Goal: Information Seeking & Learning: Find contact information

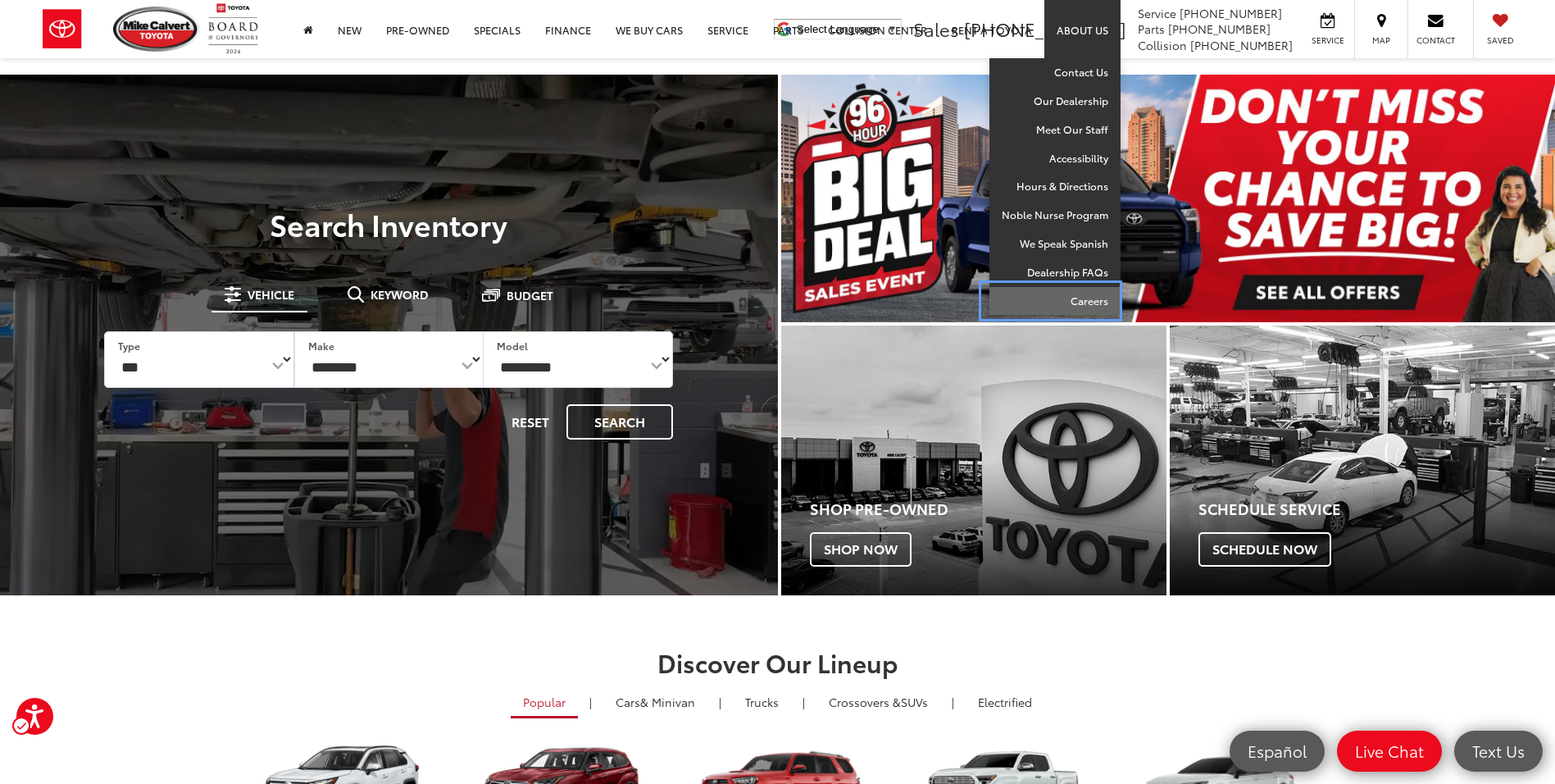
click at [1072, 297] on link "Careers" at bounding box center [1055, 301] width 131 height 28
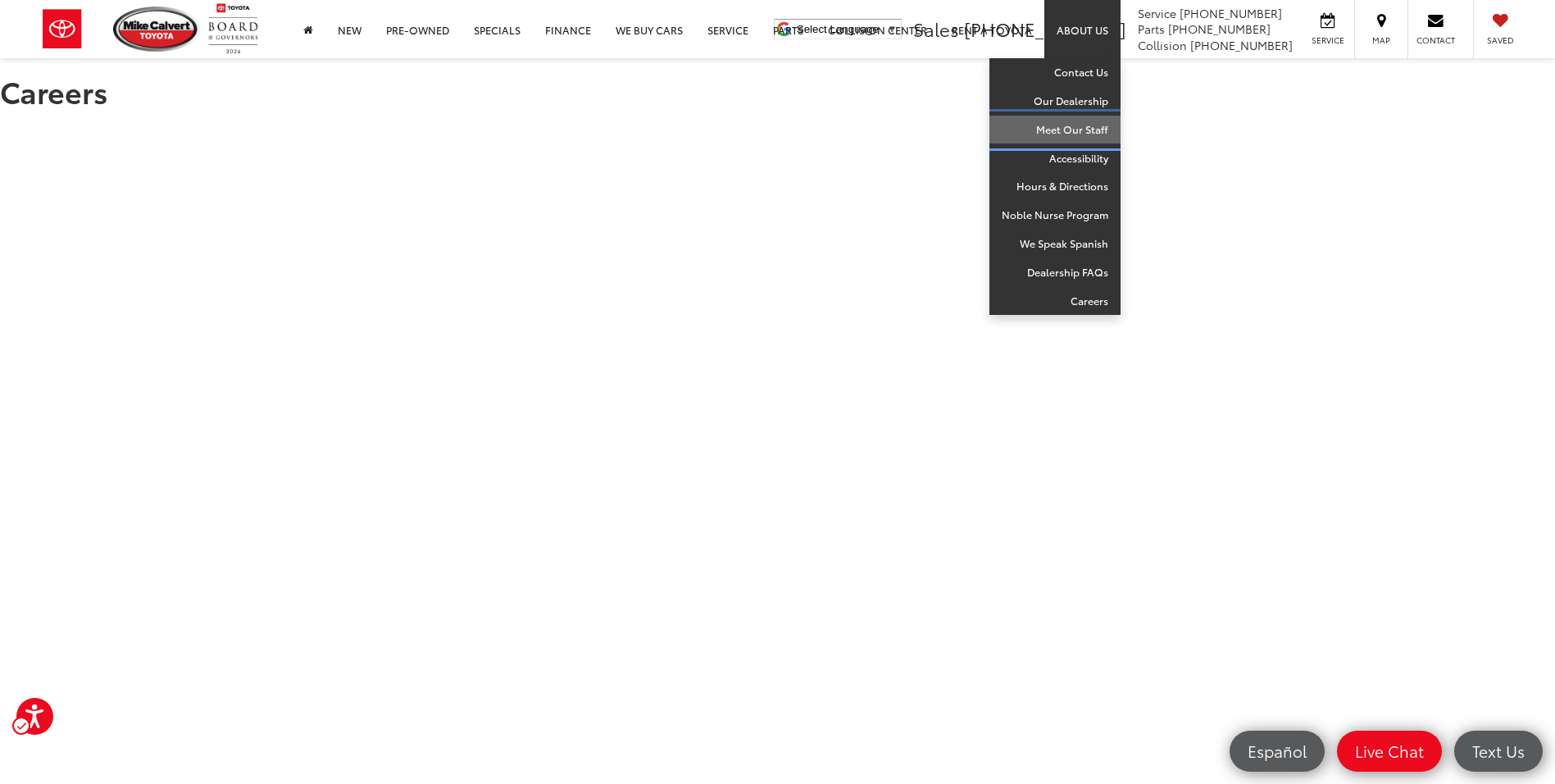
click at [1079, 132] on link "Meet Our Staff" at bounding box center [1055, 130] width 131 height 29
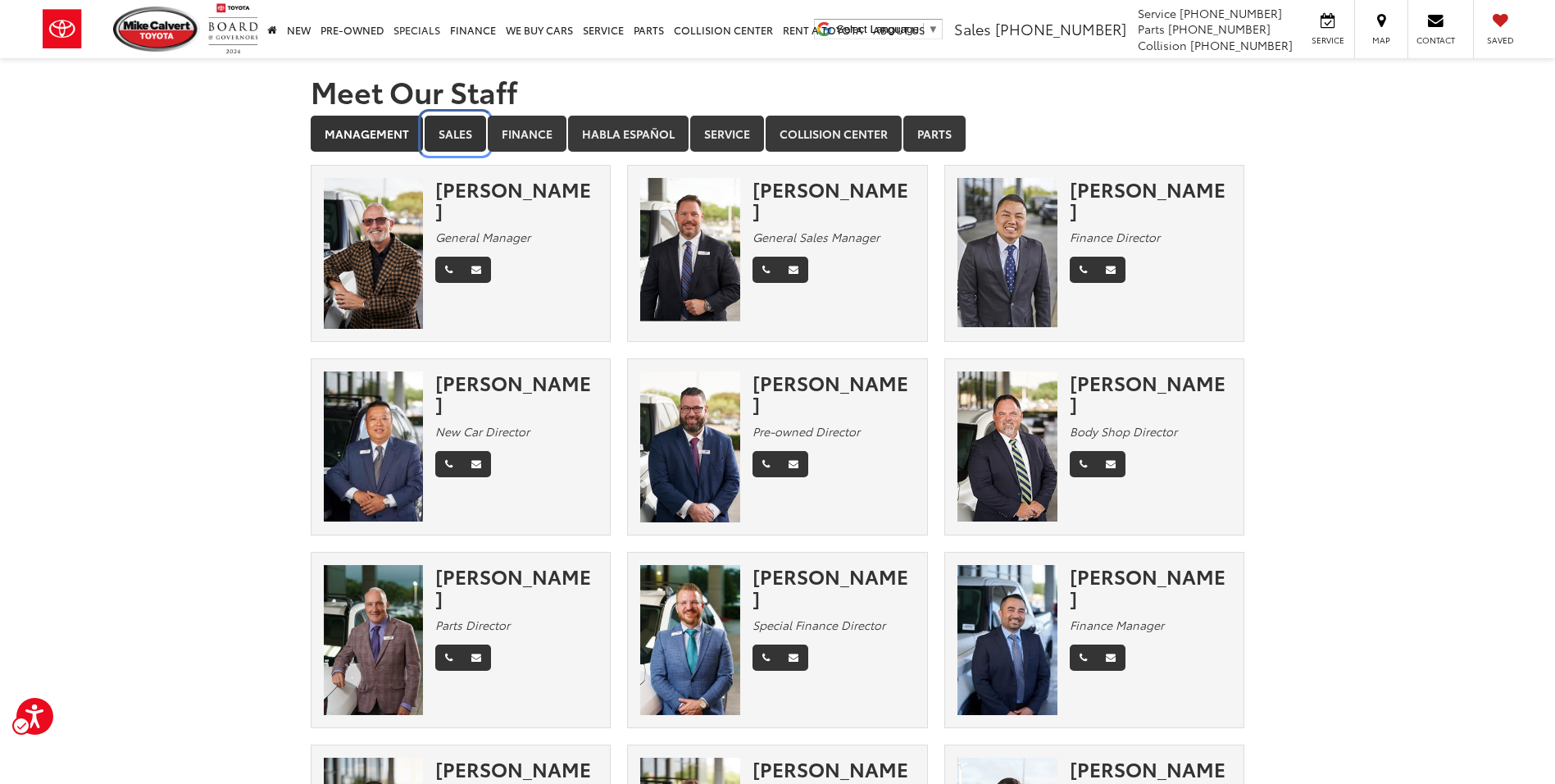
click at [465, 127] on link "Sales" at bounding box center [455, 134] width 62 height 36
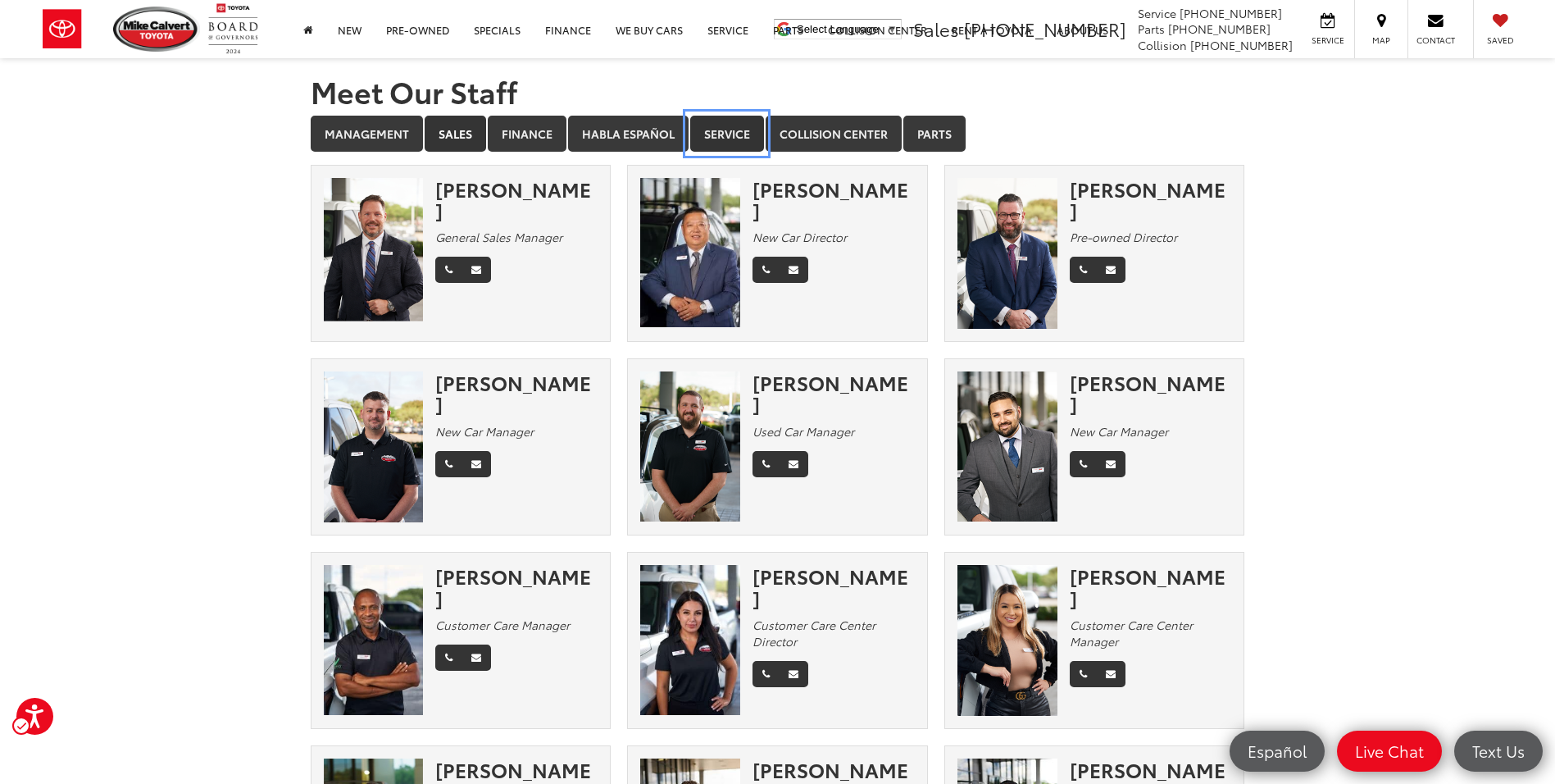
click at [735, 135] on link "Service" at bounding box center [727, 134] width 74 height 36
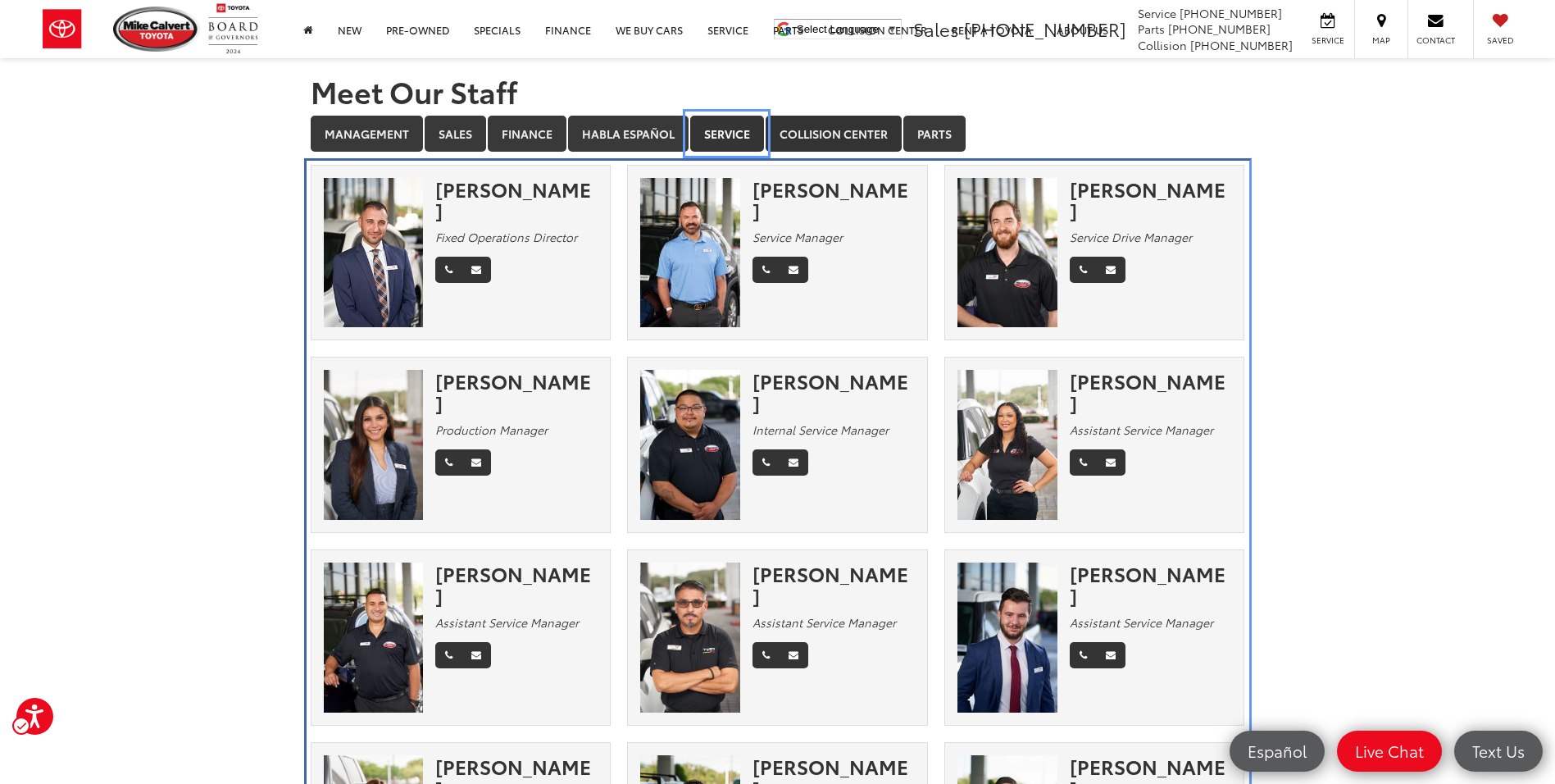
click at [815, 178] on div "Eric Majors Service Manager" at bounding box center [777, 252] width 299 height 150
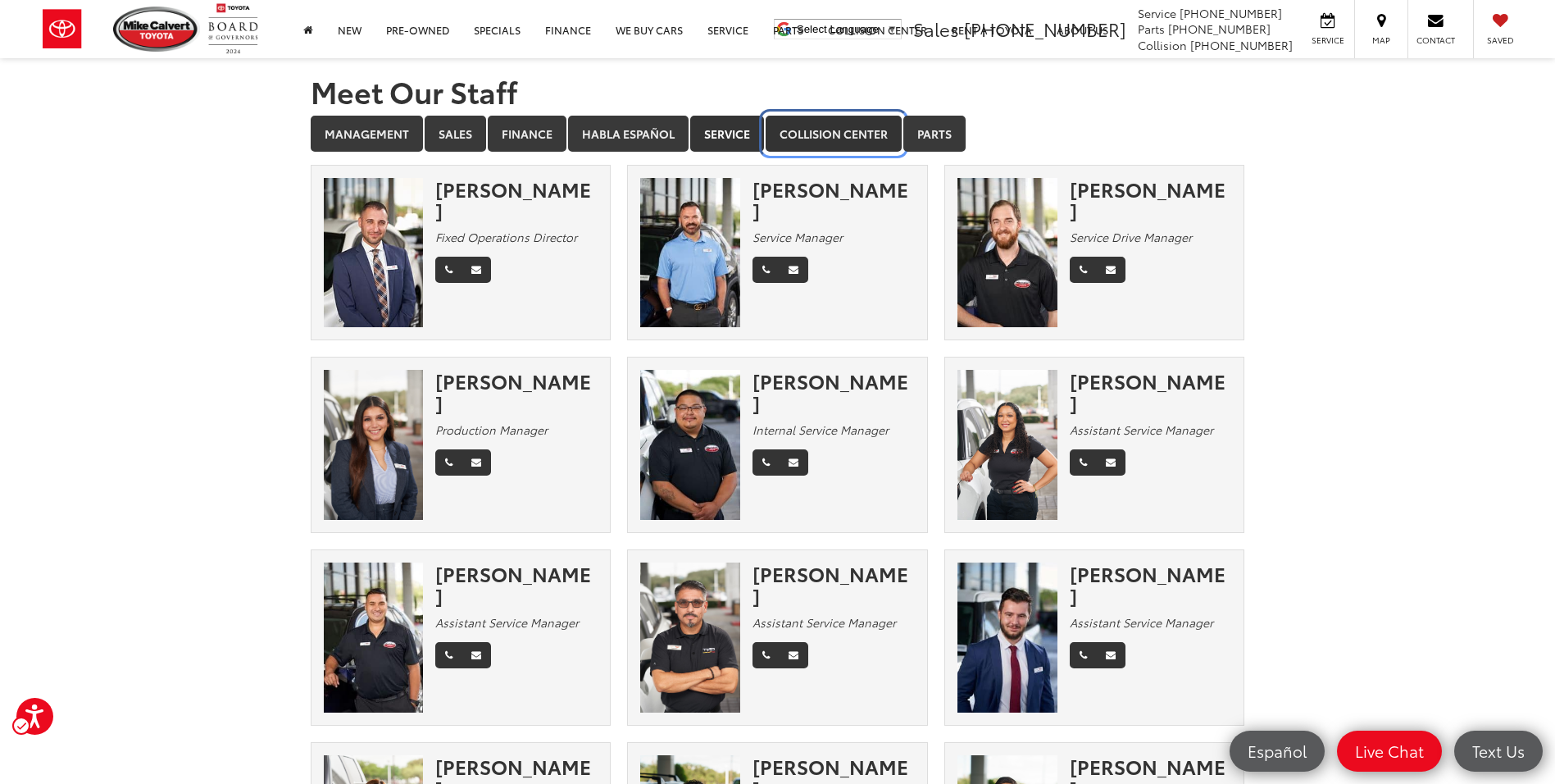
click at [883, 133] on link "Collision Center" at bounding box center [833, 134] width 136 height 36
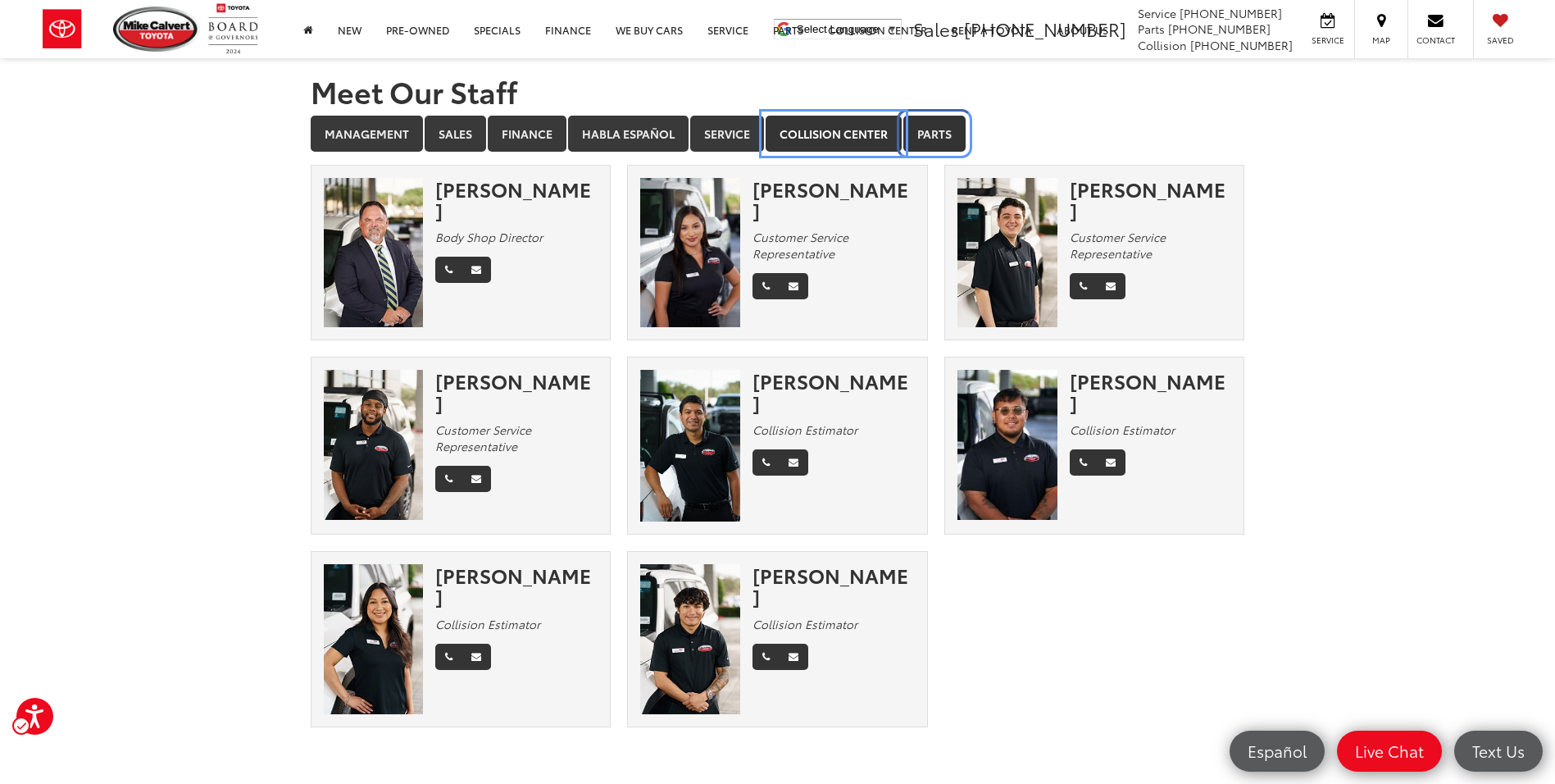
click at [956, 136] on link "Parts" at bounding box center [934, 134] width 62 height 36
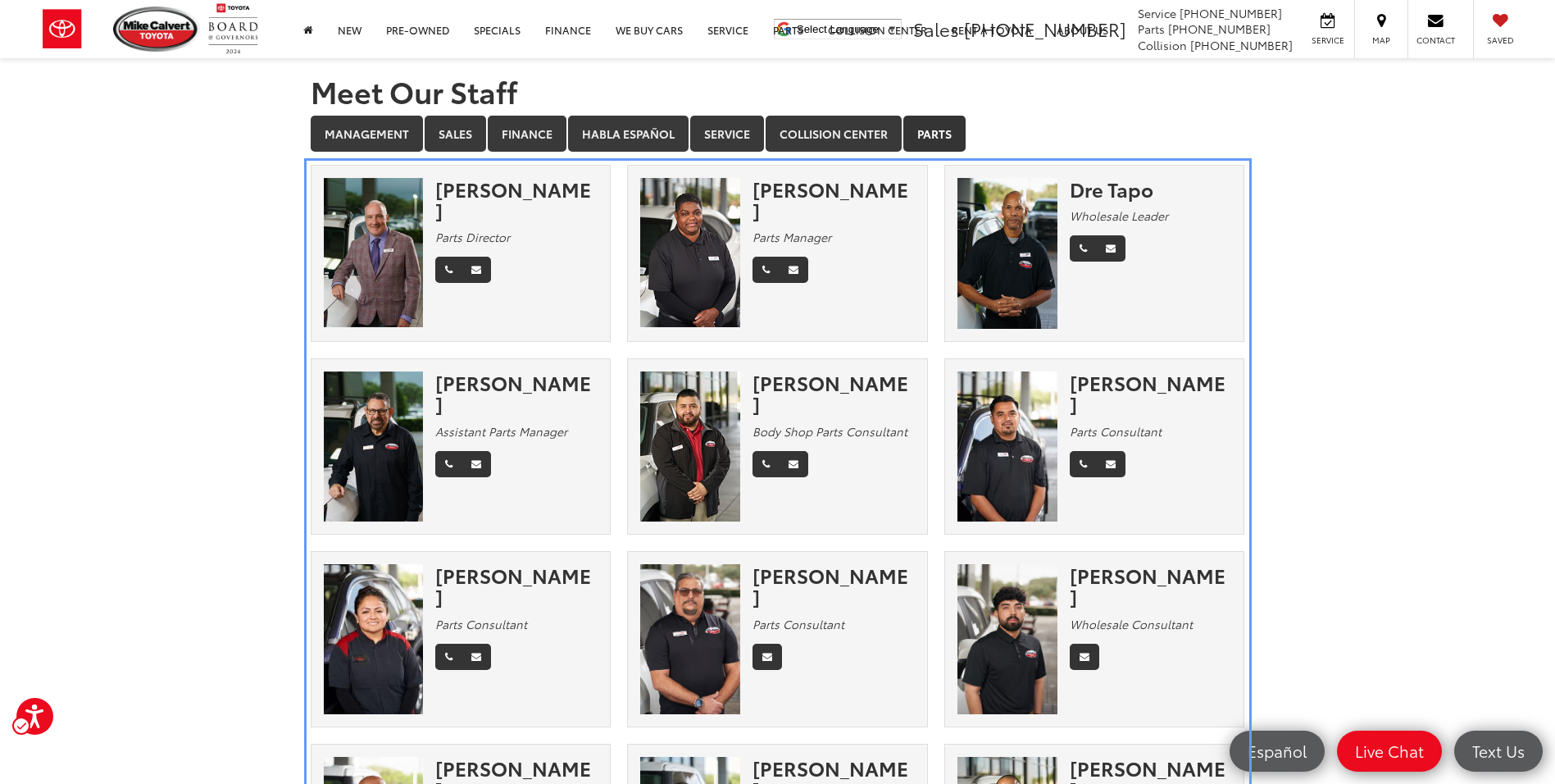
scroll to position [164, 0]
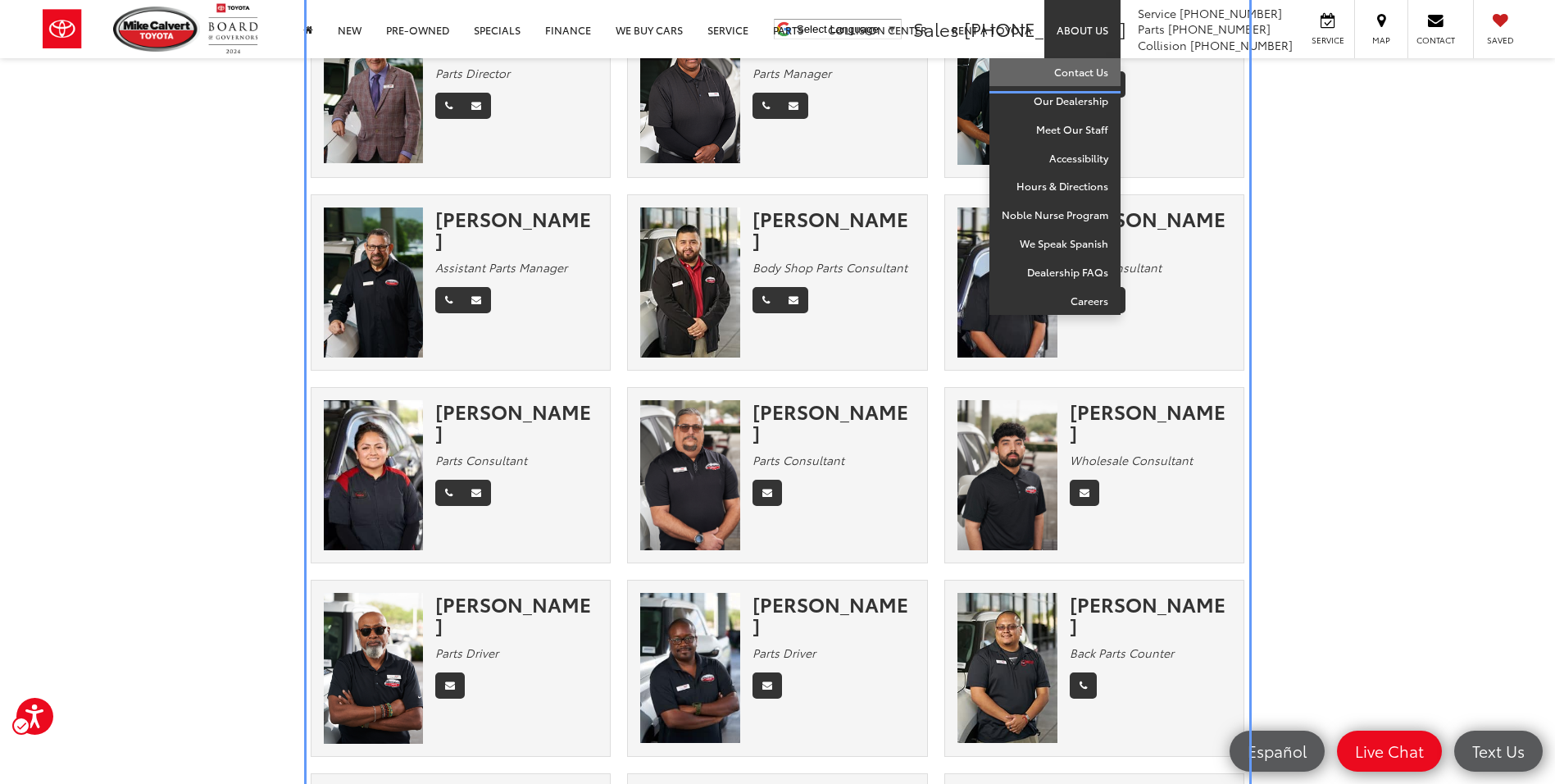
click at [1065, 73] on link "Contact Us" at bounding box center [1055, 72] width 131 height 29
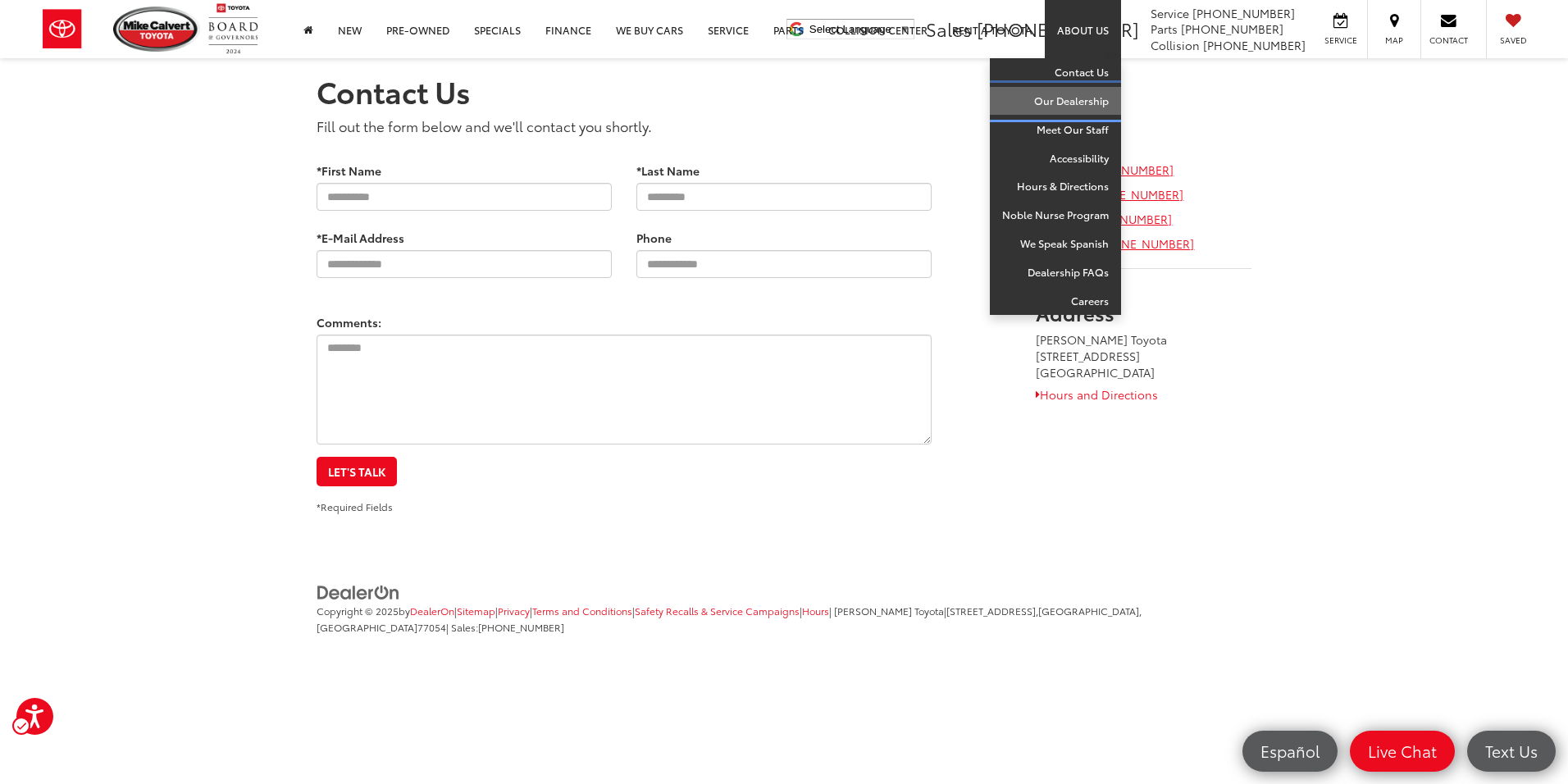
click at [1083, 99] on link "Our Dealership" at bounding box center [1055, 101] width 131 height 29
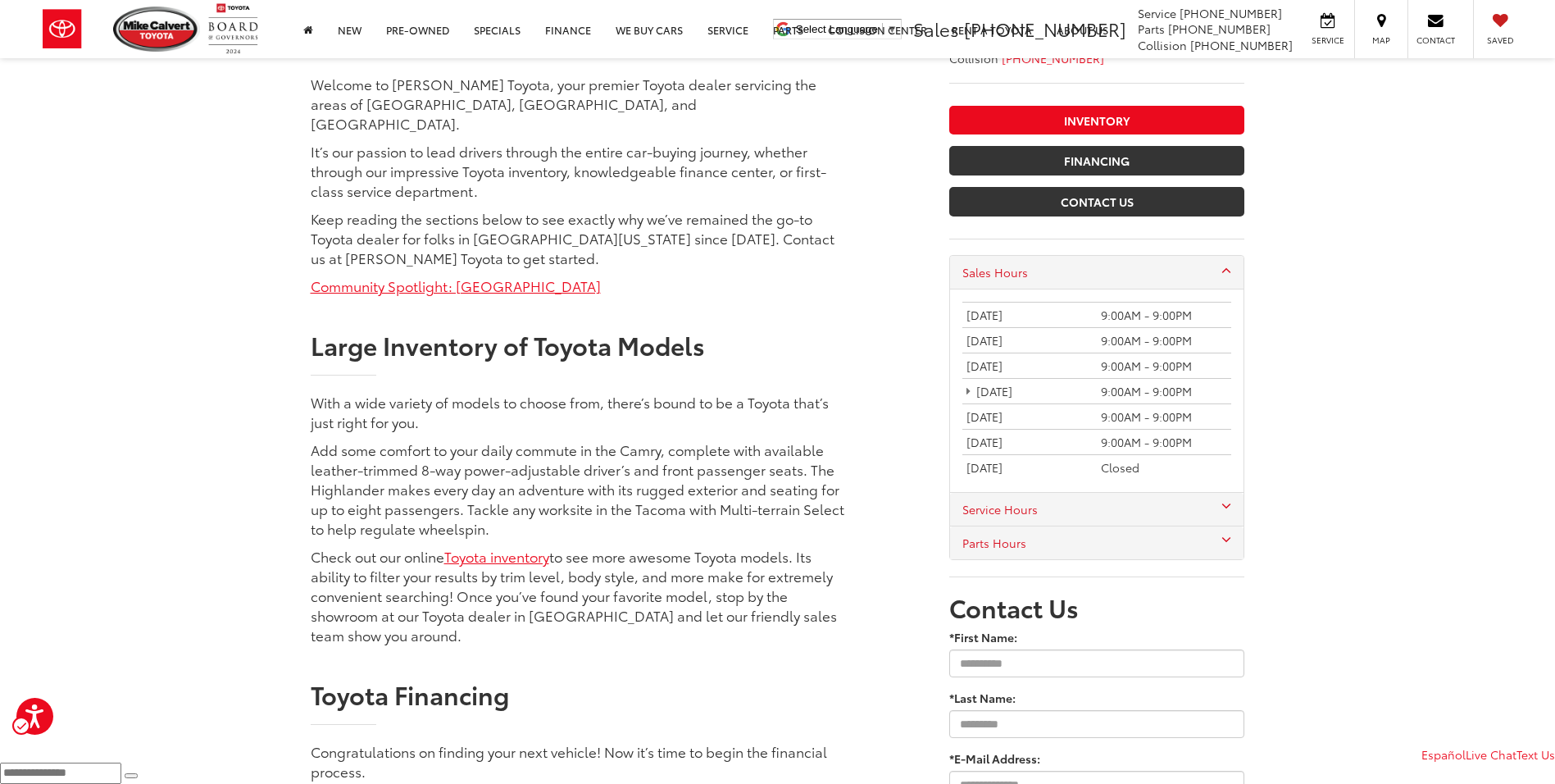
scroll to position [656, 0]
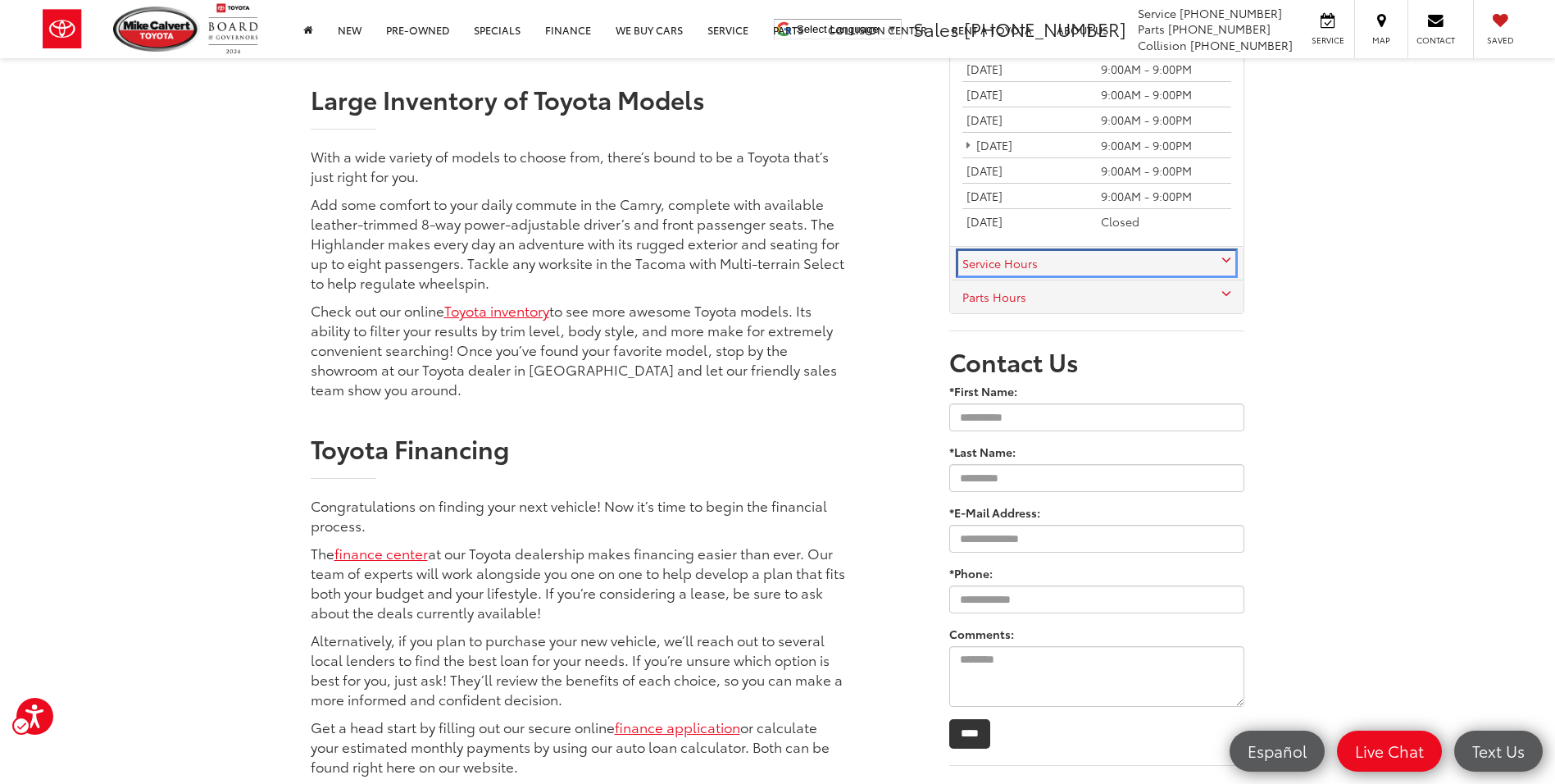
click at [1032, 263] on link "Service Hours" at bounding box center [1097, 263] width 269 height 17
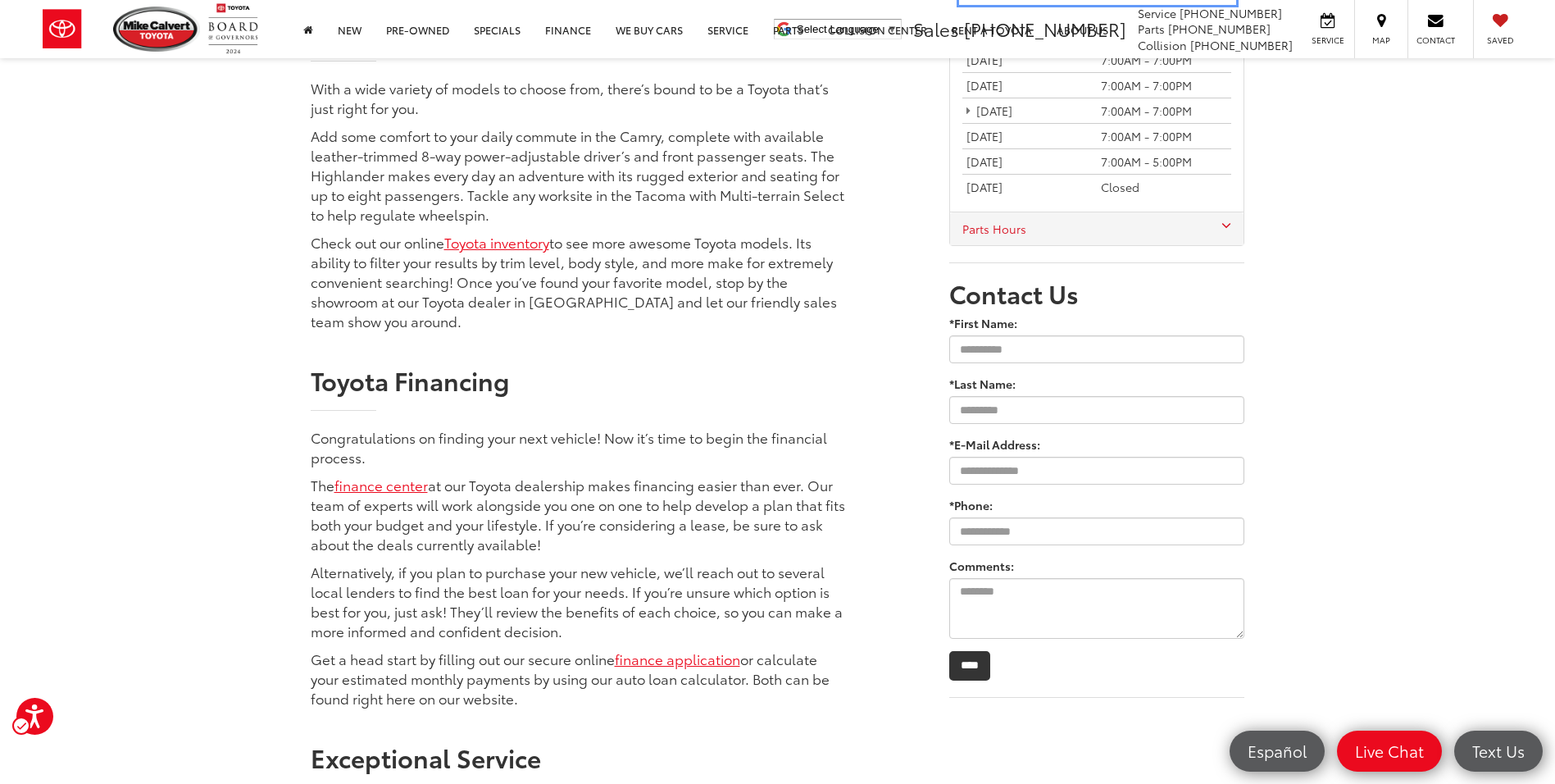
scroll to position [492, 0]
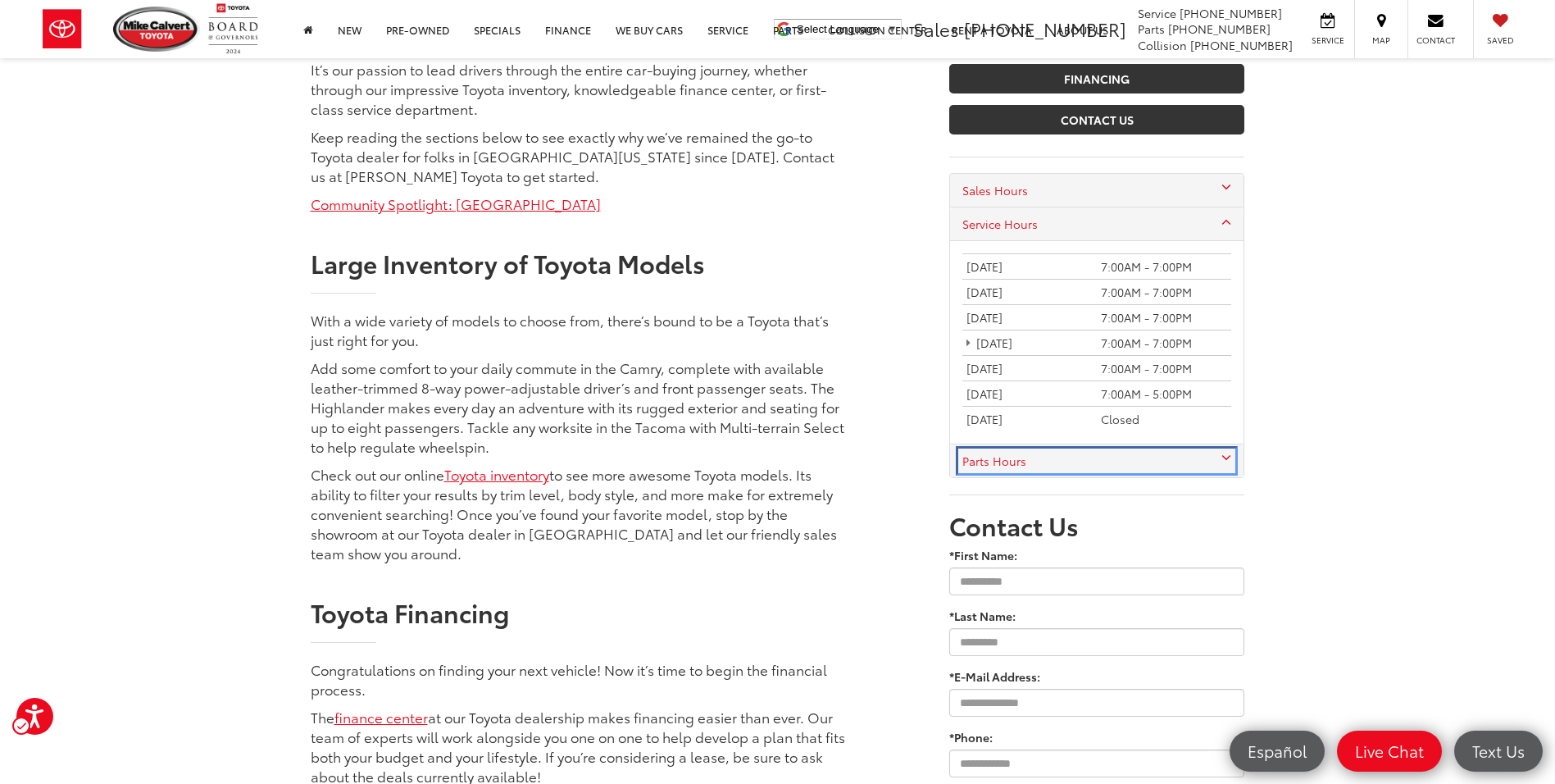
click at [1065, 468] on link "Parts Hours" at bounding box center [1097, 461] width 269 height 17
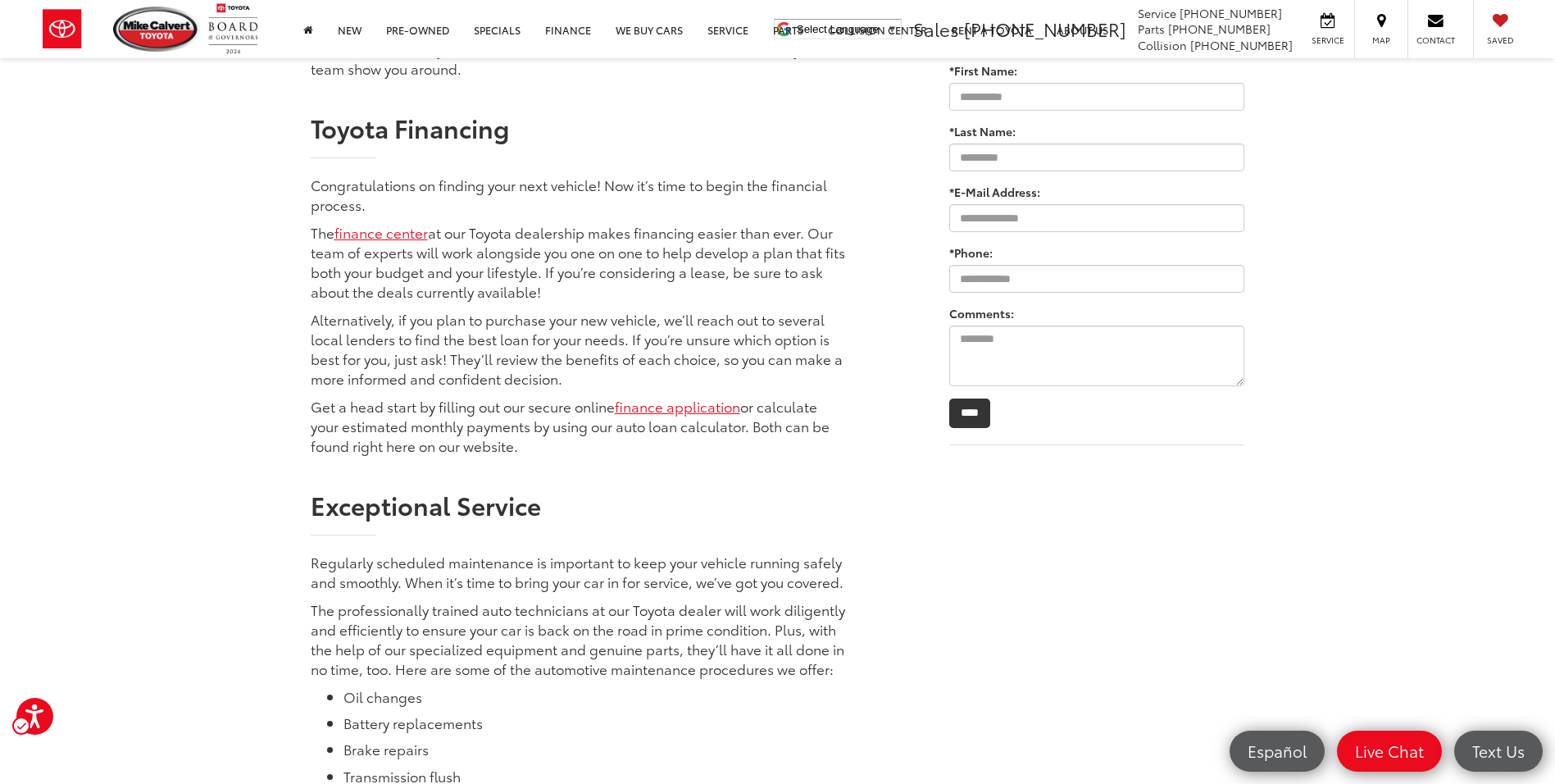
scroll to position [737, 0]
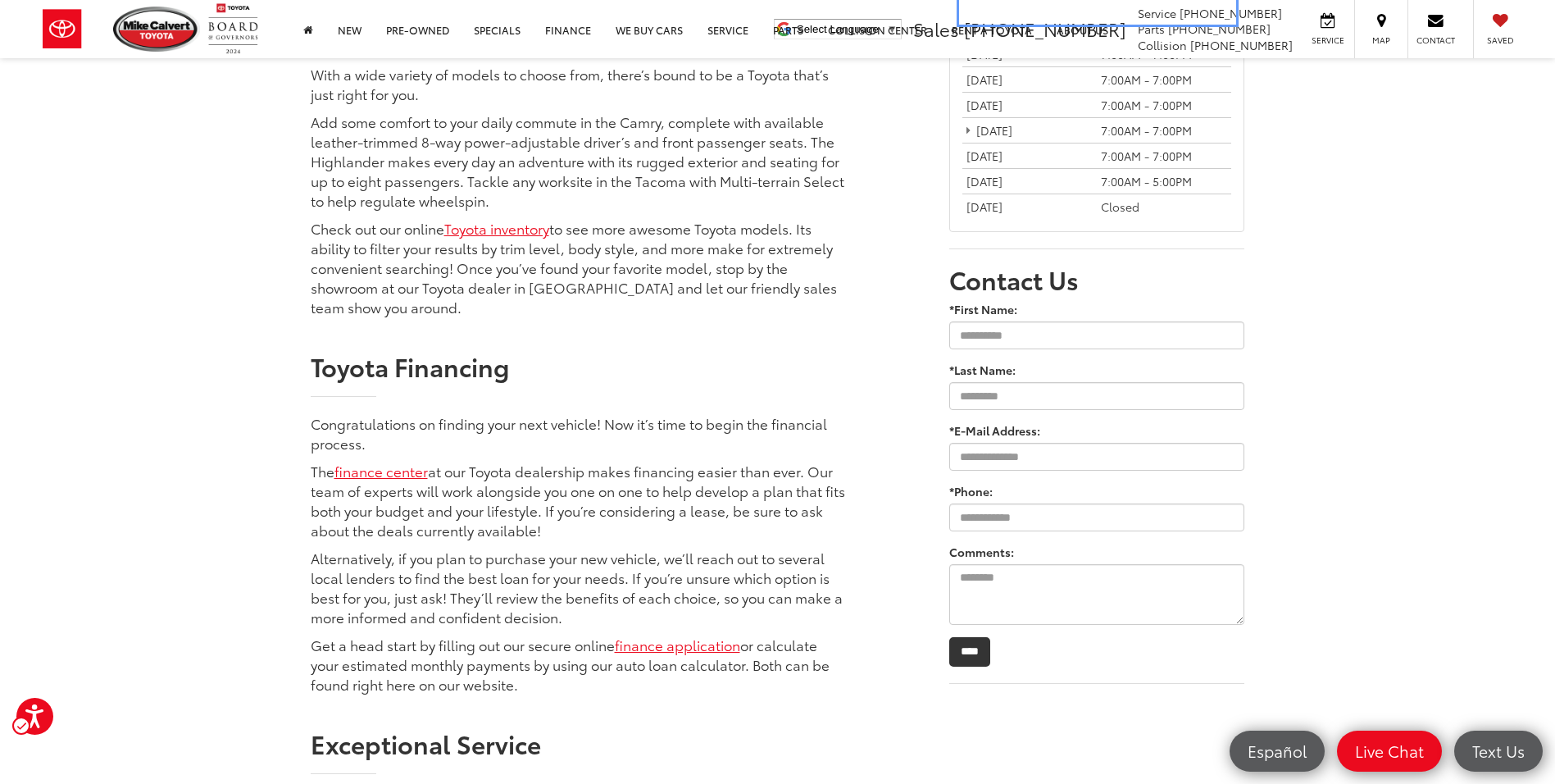
click at [149, 26] on img at bounding box center [156, 28] width 87 height 45
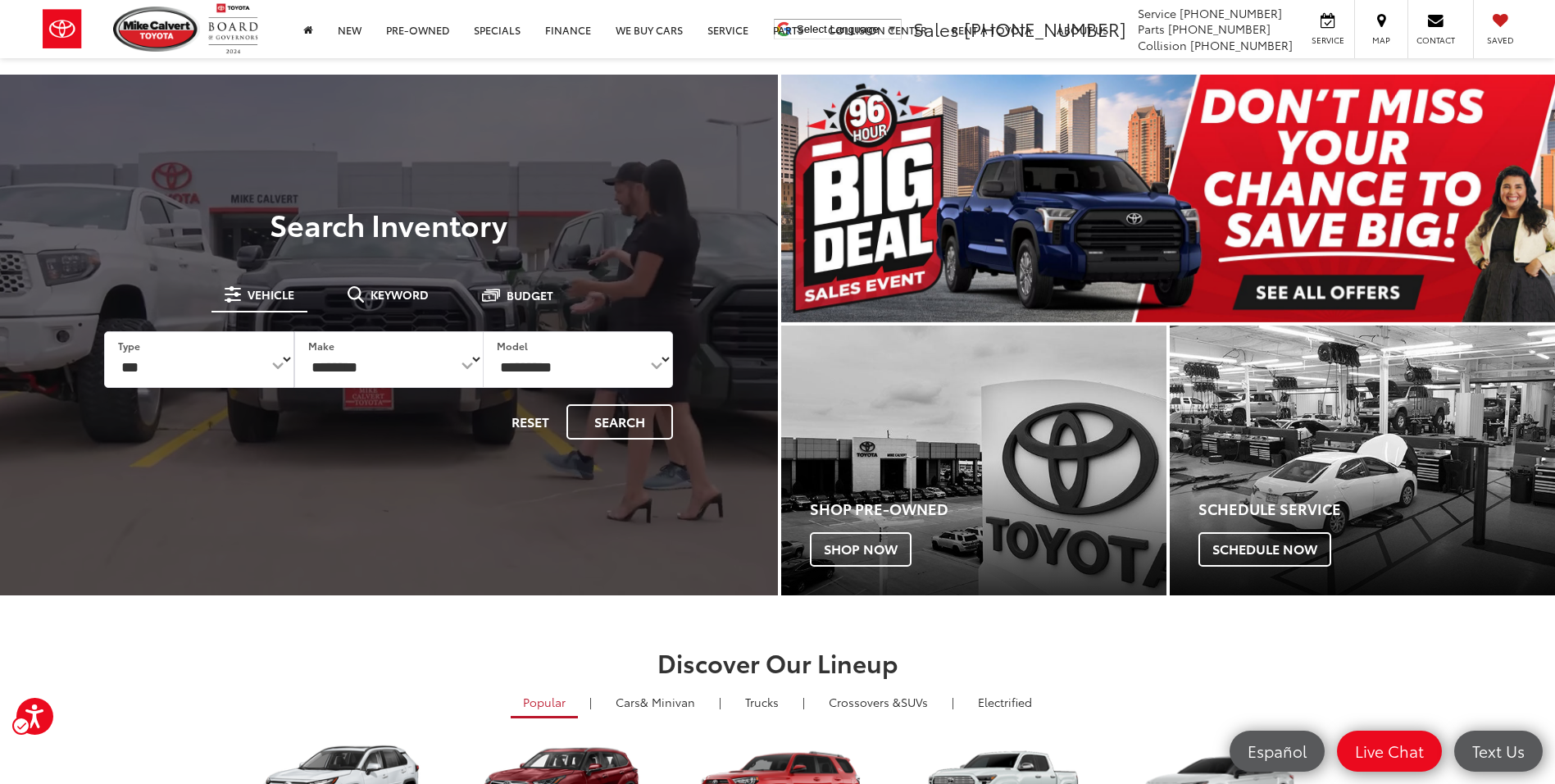
click at [133, 18] on img at bounding box center [156, 28] width 87 height 45
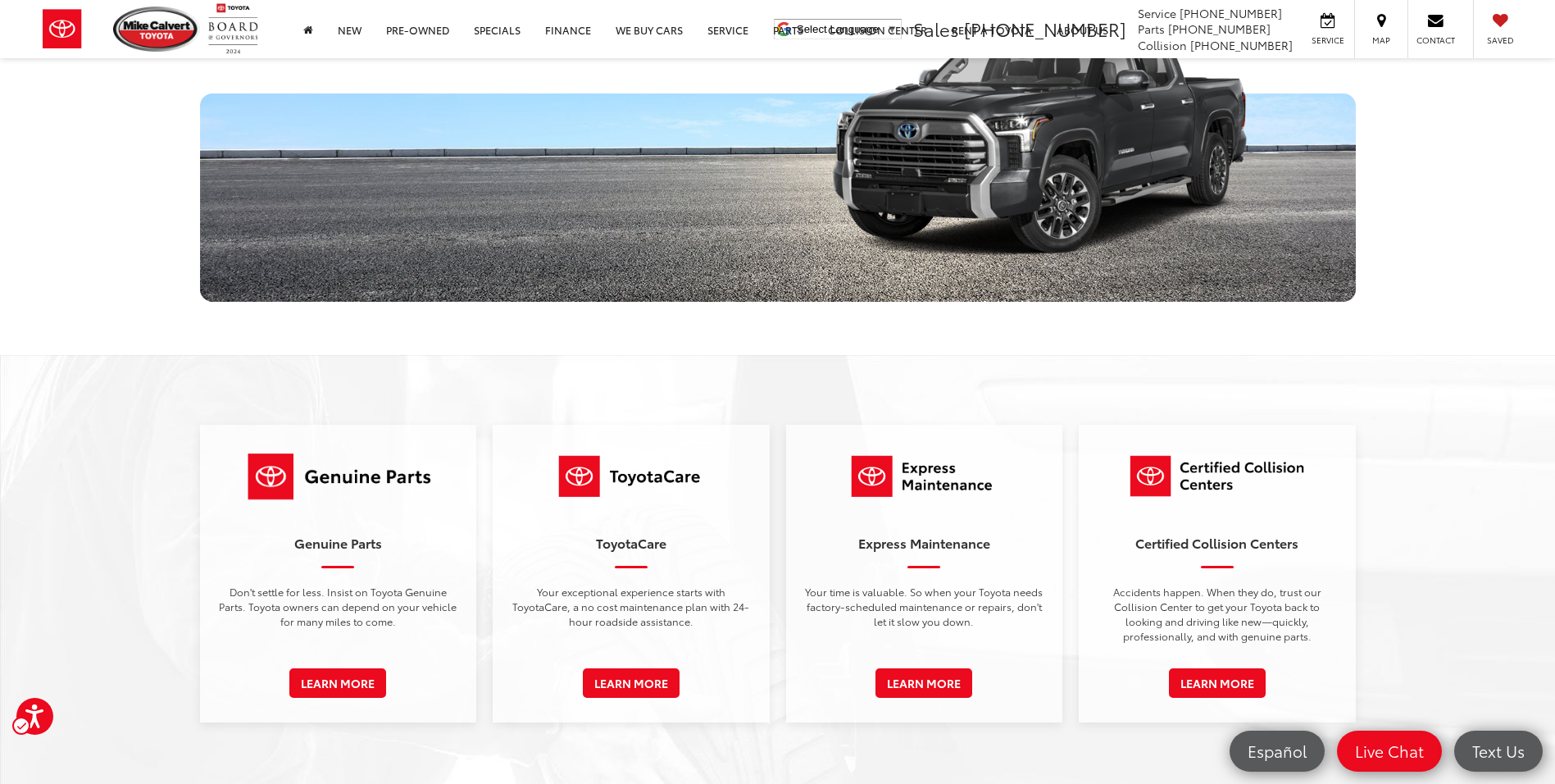
scroll to position [2283, 0]
click at [152, 2] on ul "| Redirects to homepage | Redirects to homepage Mike Calvert Toyota" at bounding box center [143, 29] width 237 height 58
click at [163, 20] on img at bounding box center [156, 28] width 87 height 45
